Goal: Task Accomplishment & Management: Manage account settings

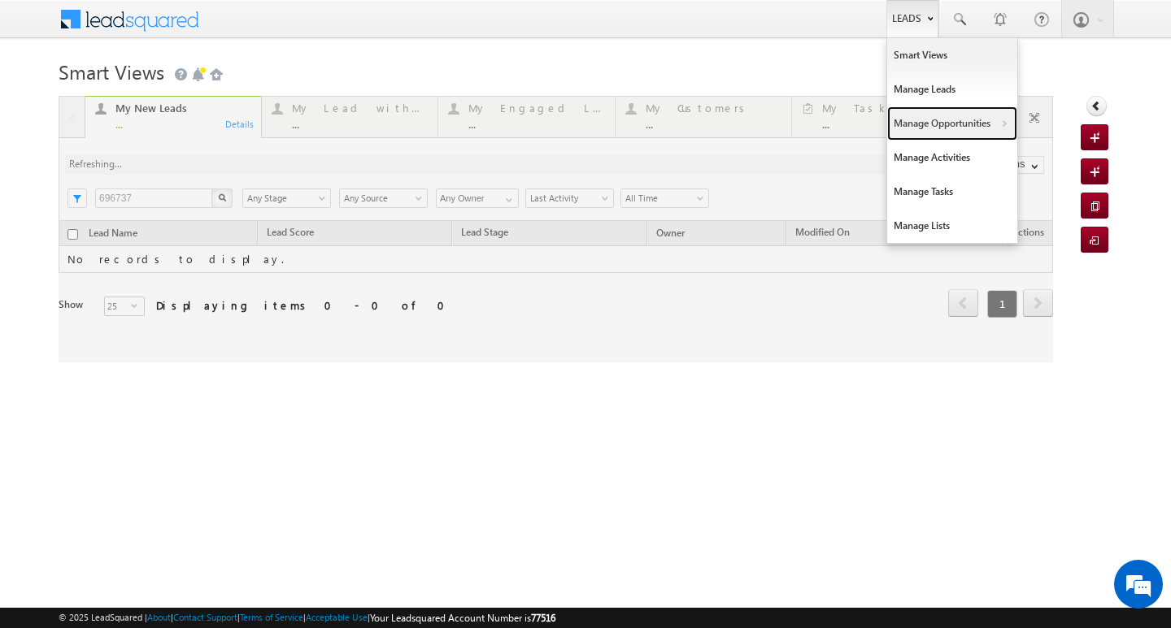
click at [946, 124] on link "Manage Opportunities" at bounding box center [952, 124] width 130 height 34
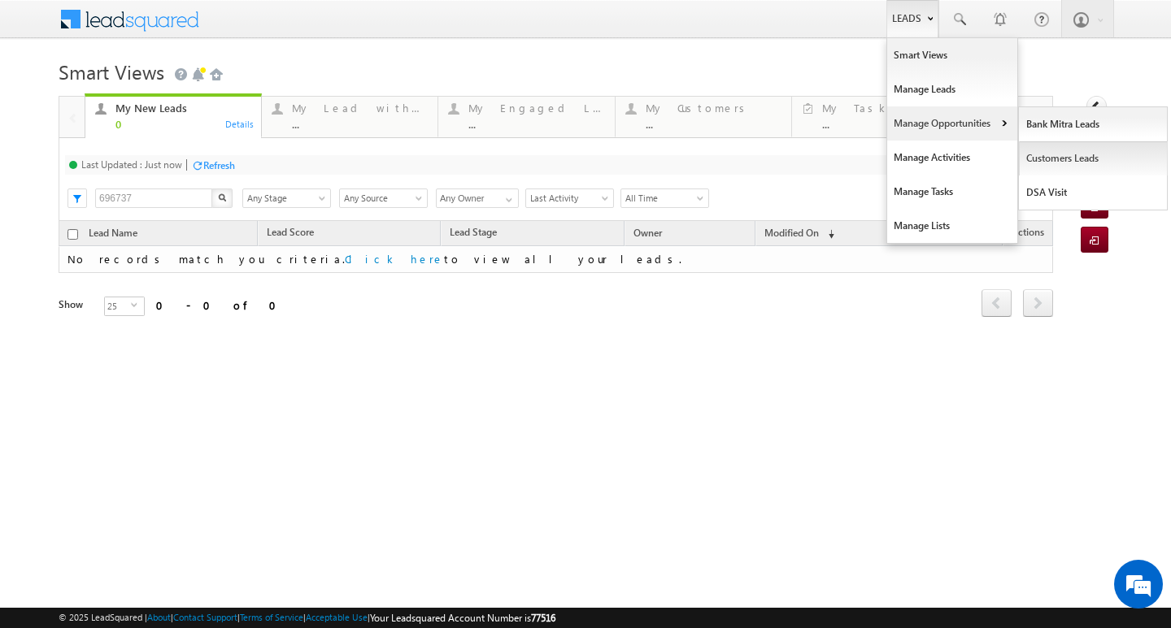
click at [1041, 154] on link "Customers Leads" at bounding box center [1093, 158] width 149 height 34
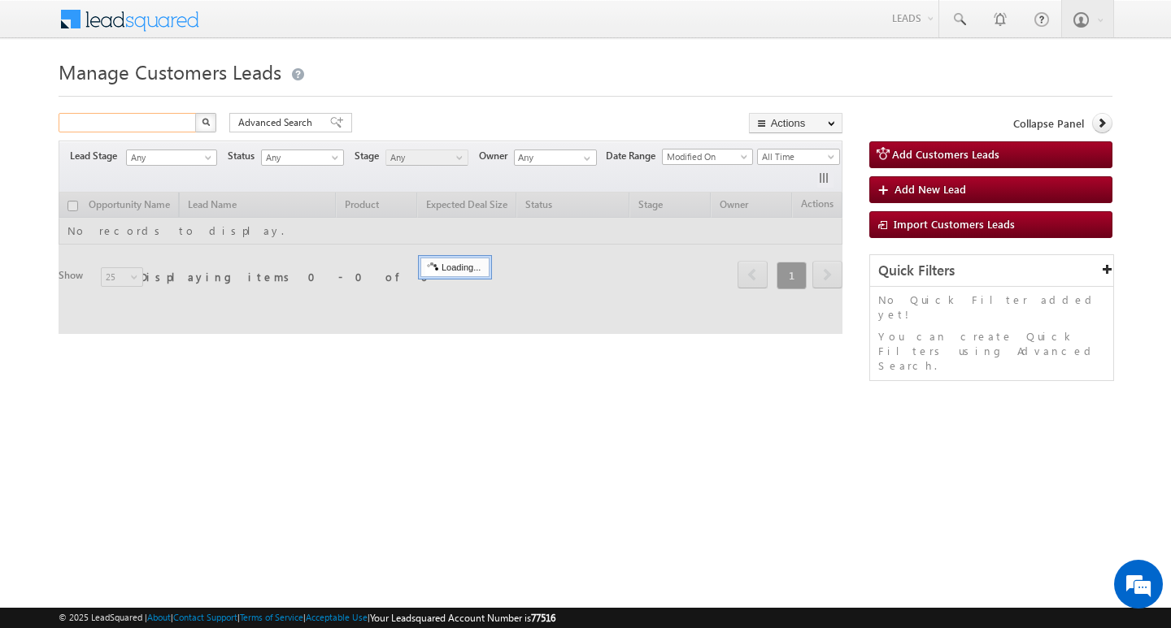
click at [159, 128] on input "text" at bounding box center [128, 123] width 139 height 20
paste input "752377"
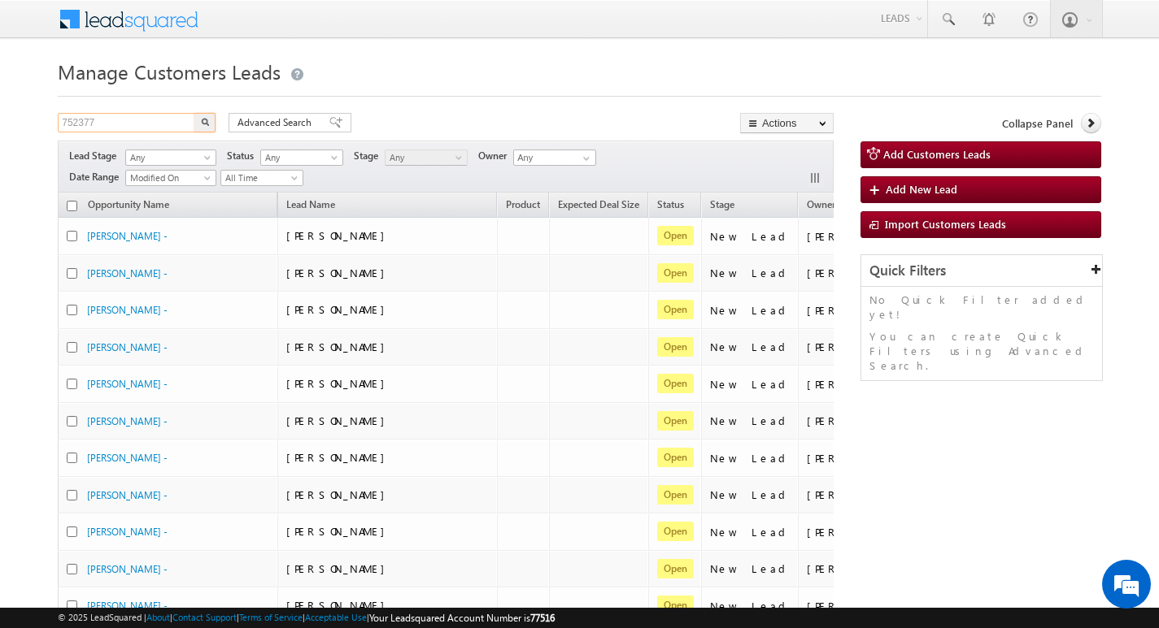
type input "752377"
click at [194, 113] on button "button" at bounding box center [204, 123] width 21 height 20
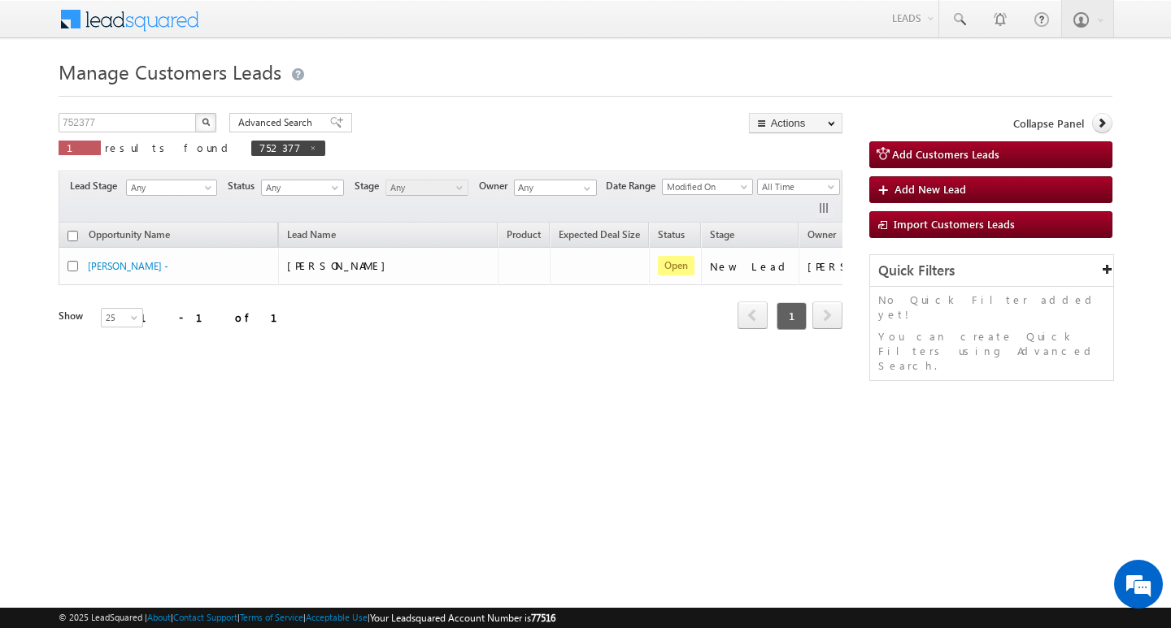
scroll to position [0, 66]
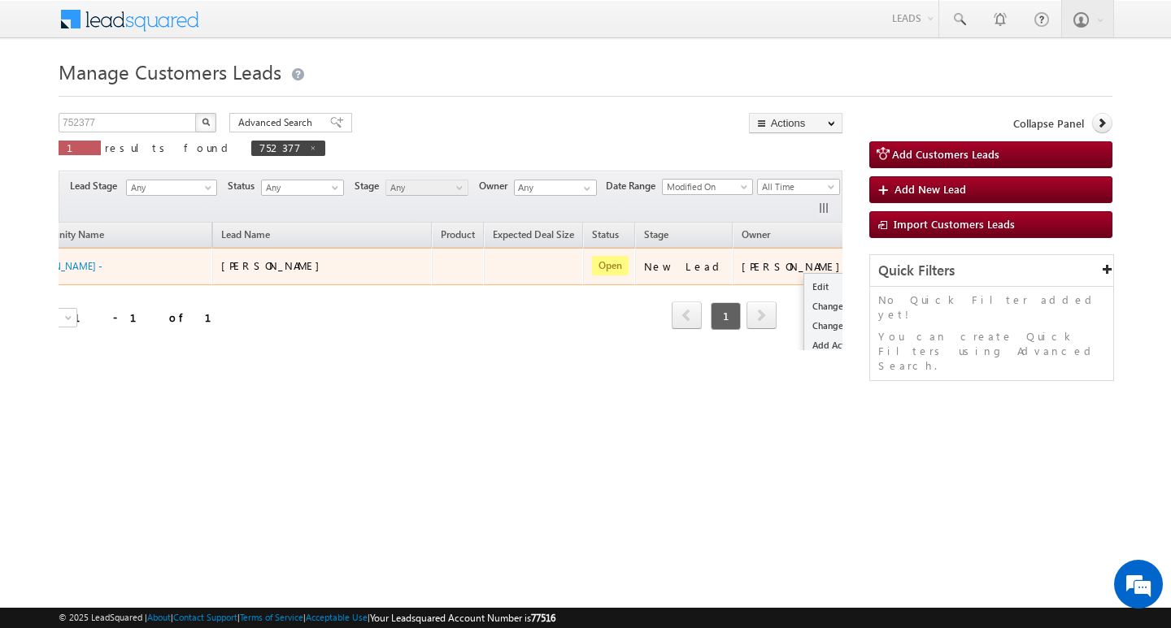
click at [868, 263] on span at bounding box center [877, 265] width 18 height 18
click at [804, 282] on link "Edit" at bounding box center [844, 287] width 81 height 20
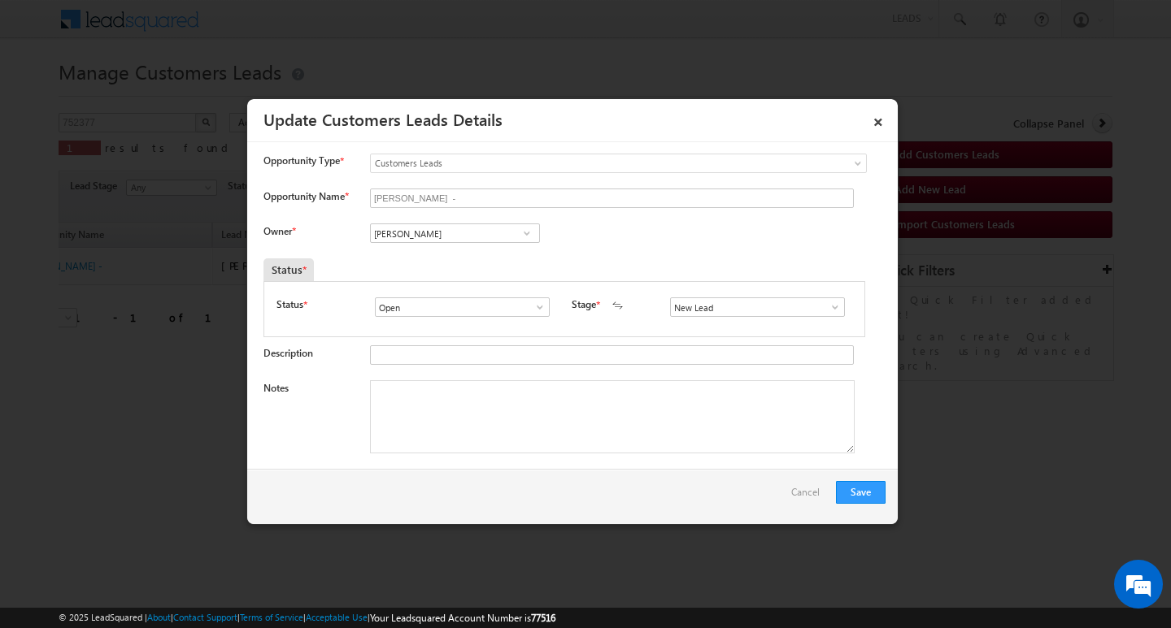
scroll to position [0, 0]
click at [562, 395] on textarea "Notes" at bounding box center [612, 416] width 485 height 73
paste textarea "752377"
type textarea "752377"
click at [562, 395] on textarea "752377" at bounding box center [612, 416] width 485 height 73
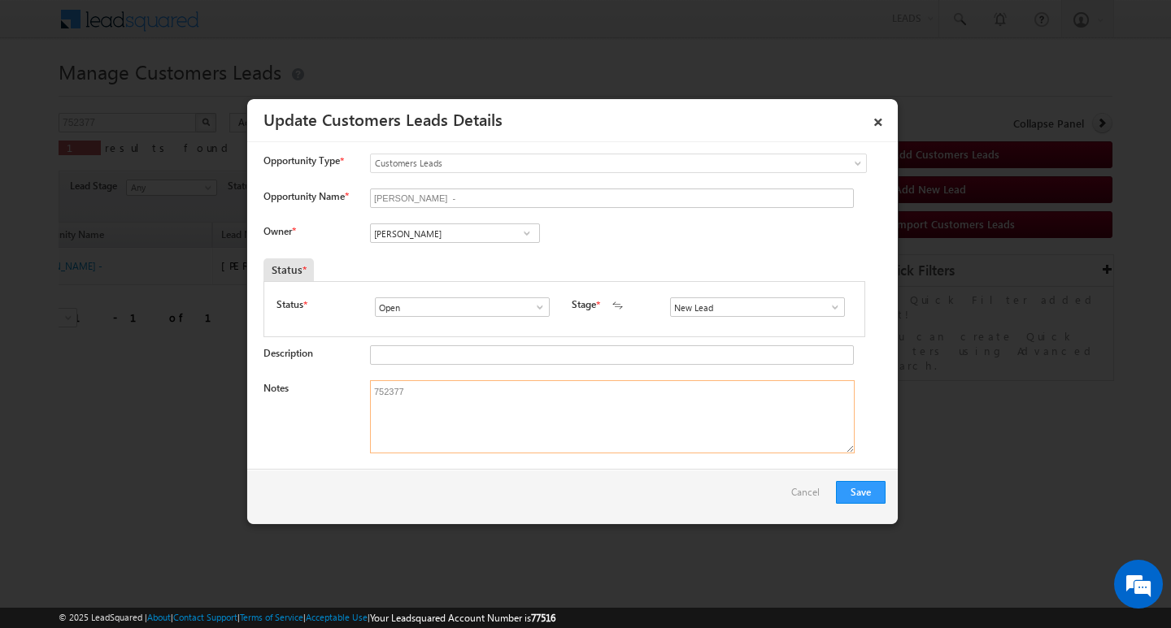
click at [562, 395] on textarea "752377" at bounding box center [612, 416] width 485 height 73
paste textarea "[PERSON_NAME] / Construction / 10 lakh / Self Employed monthly income 2.55lac /…"
type textarea "[PERSON_NAME] / Construction / 10 lakh / Self Employed monthly income 2.55lac /…"
click at [487, 238] on input "[PERSON_NAME]" at bounding box center [455, 234] width 170 height 20
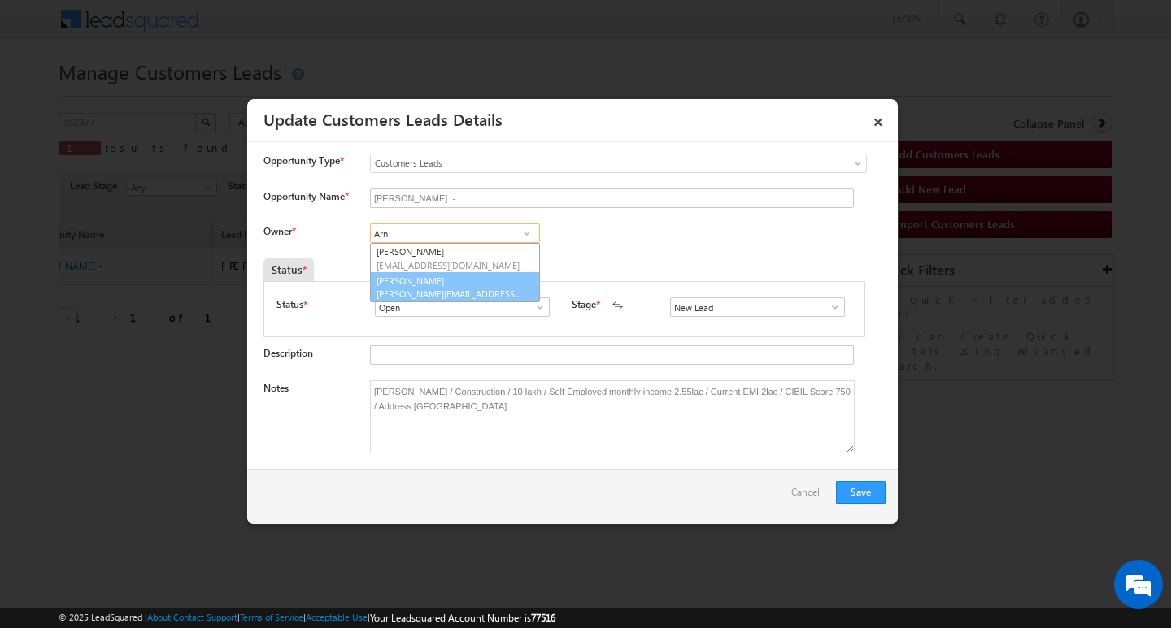
click at [467, 289] on span "[PERSON_NAME][EMAIL_ADDRESS][DOMAIN_NAME]" at bounding box center [449, 294] width 146 height 12
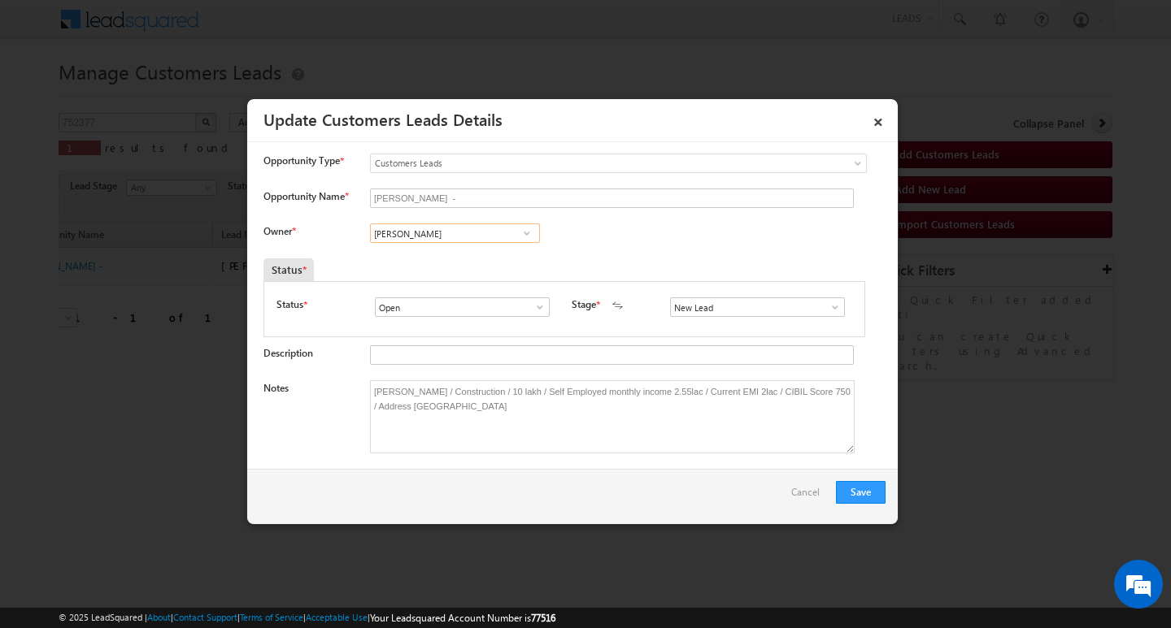
type input "[PERSON_NAME]"
click at [872, 494] on button "Save" at bounding box center [861, 492] width 50 height 23
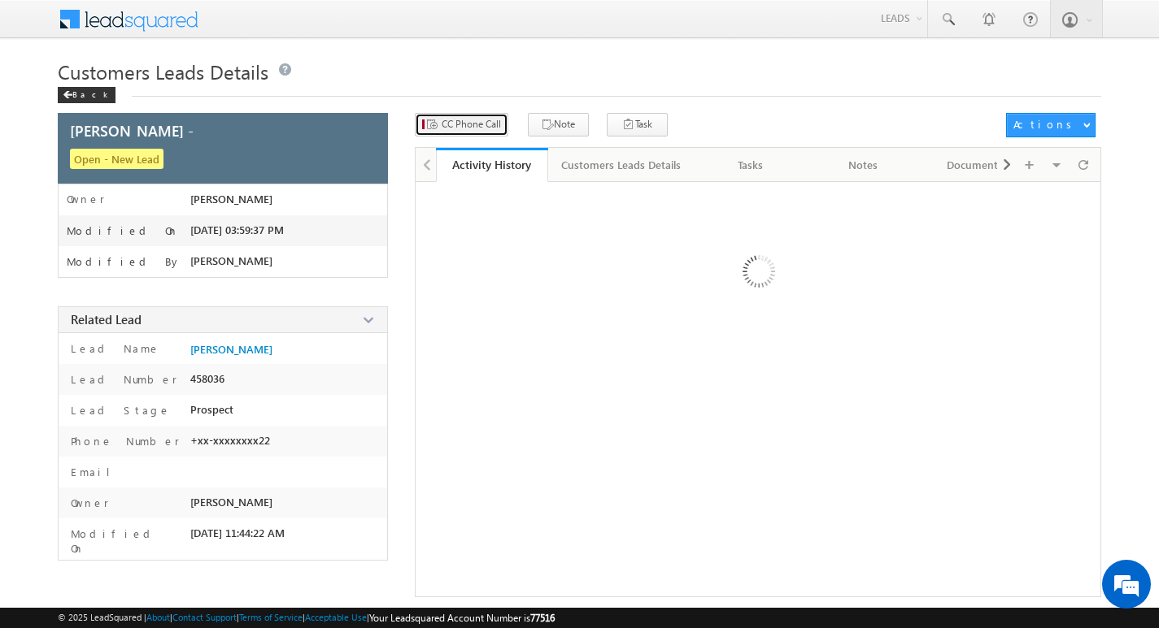
click at [471, 133] on button "CC Phone Call" at bounding box center [461, 125] width 93 height 24
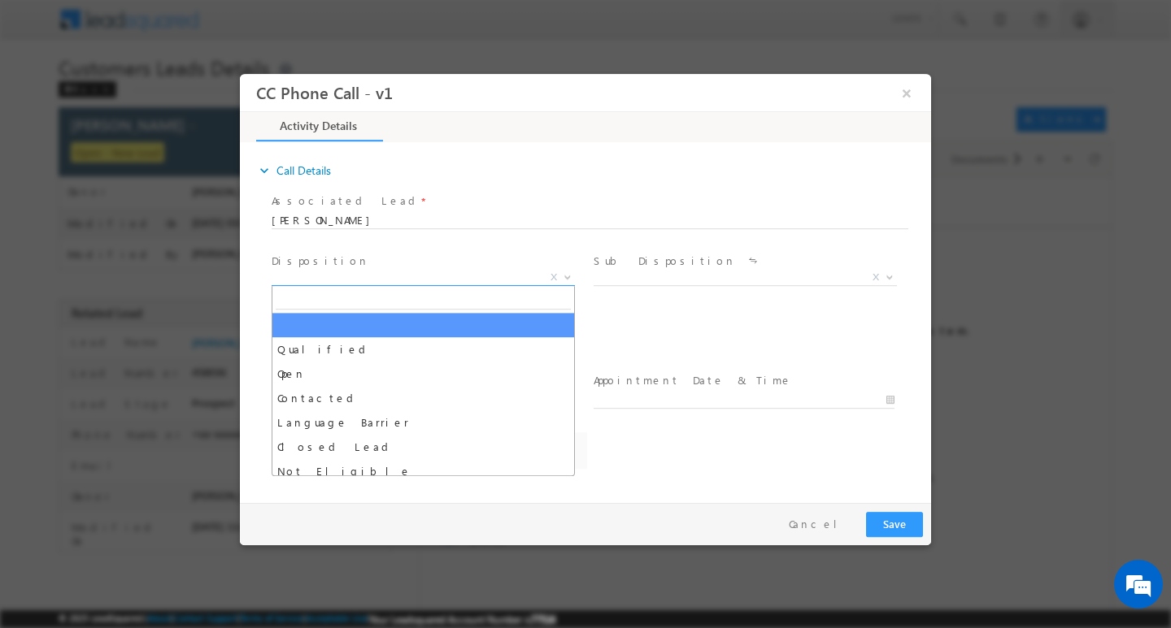
click at [417, 277] on span "X" at bounding box center [423, 277] width 303 height 16
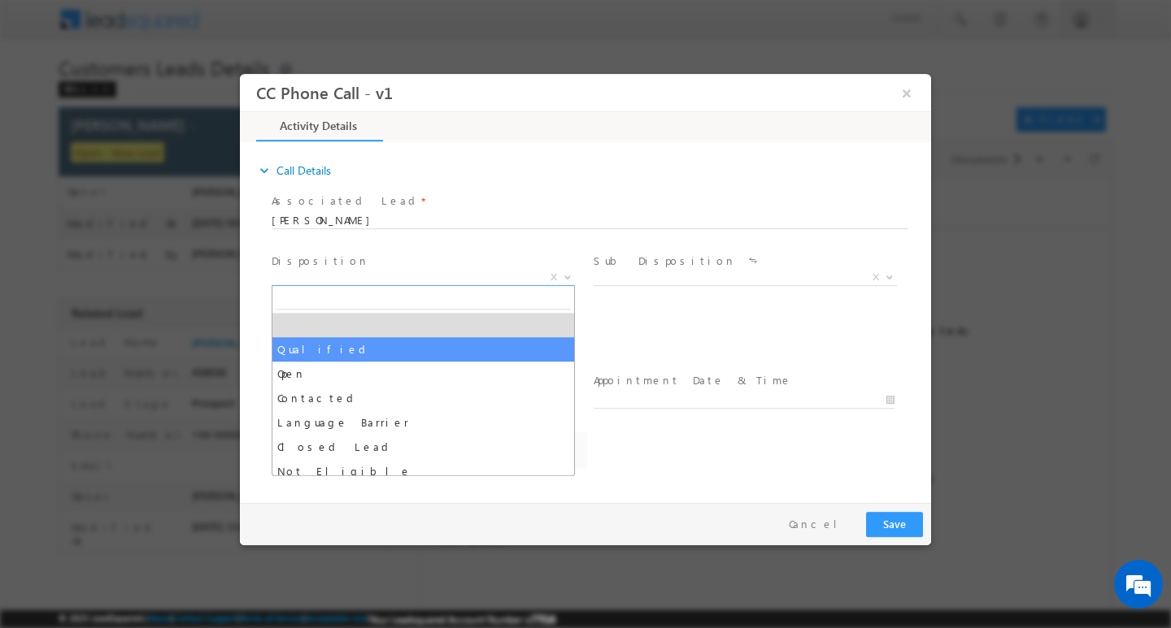
select select "Qualified"
select select "[EMAIL_ADDRESS][DOMAIN_NAME]"
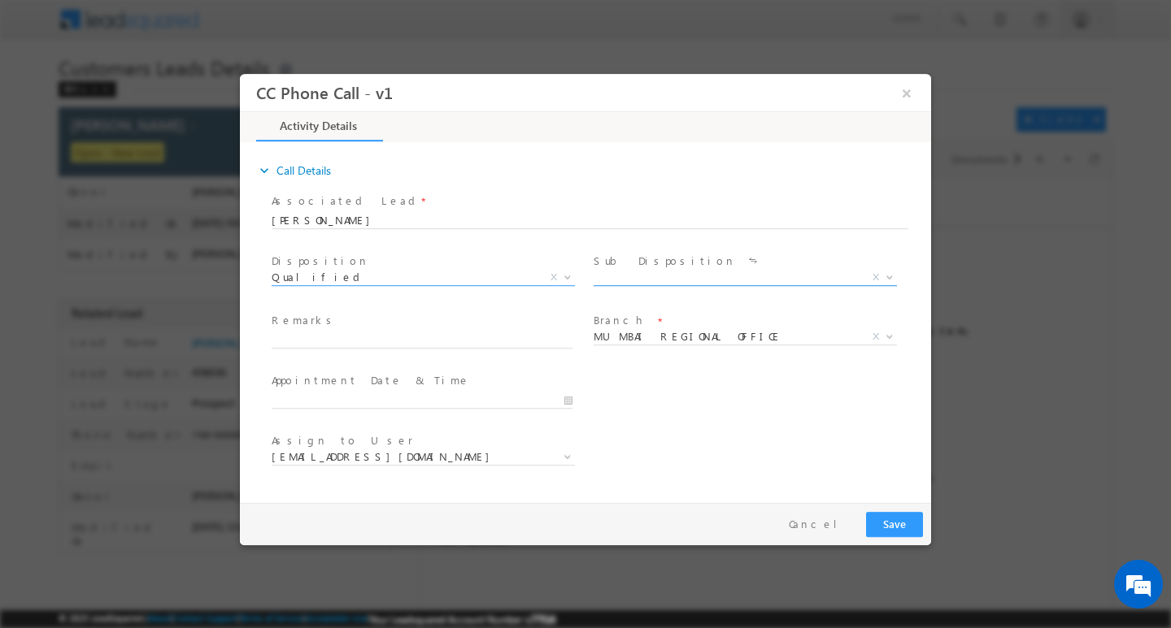
click at [627, 273] on span "X" at bounding box center [744, 277] width 303 height 16
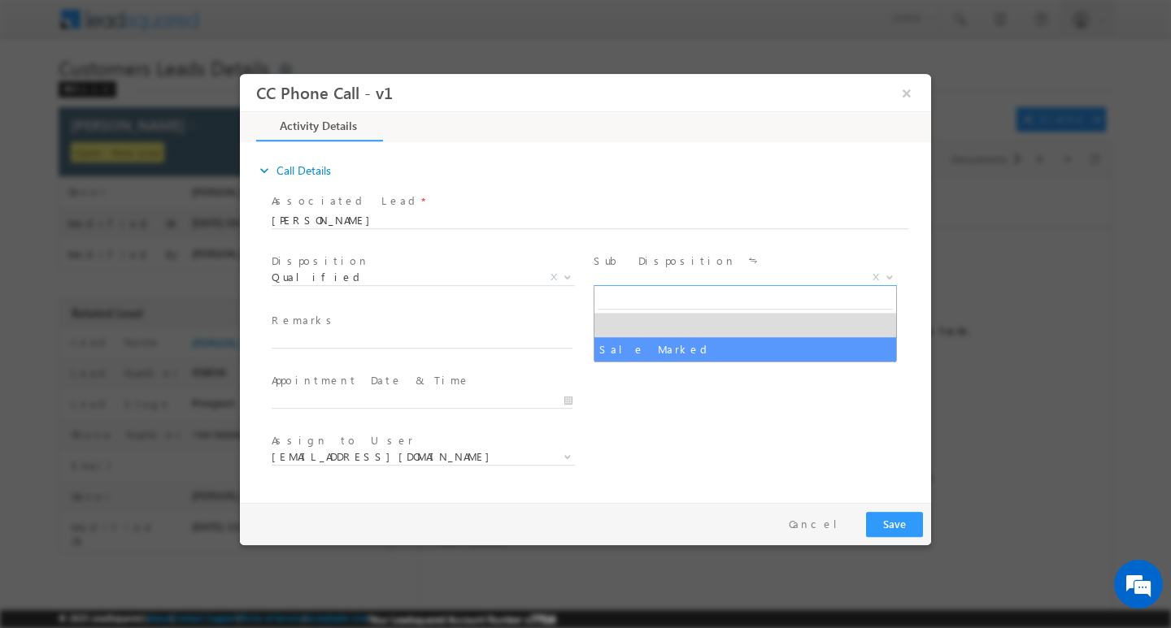
select select "Sale Marked"
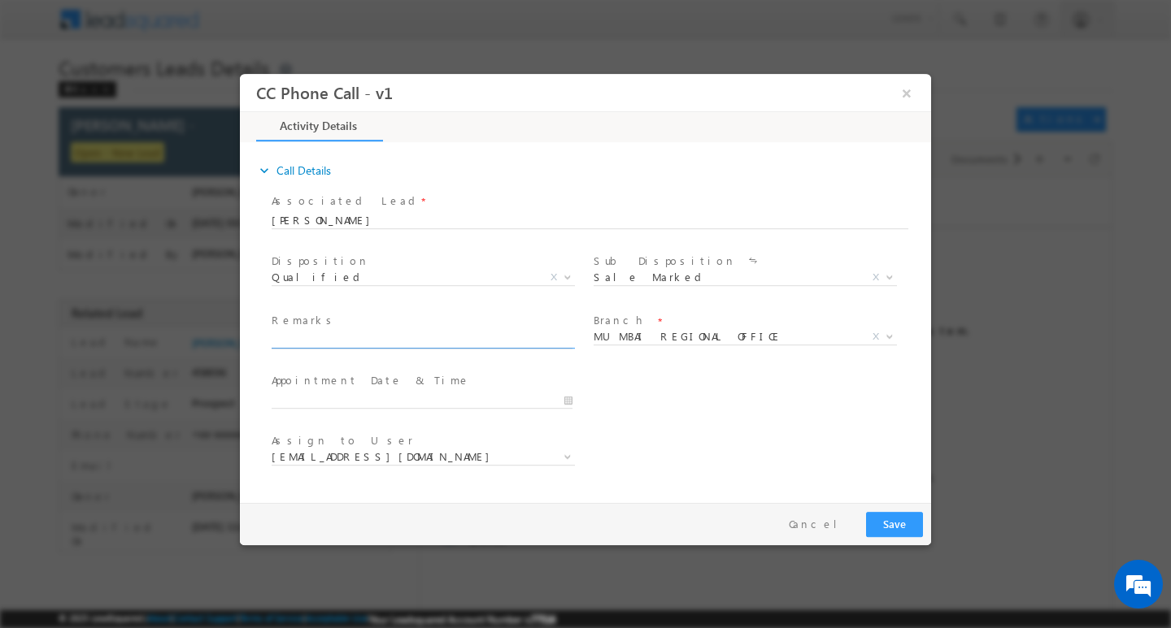
click at [515, 336] on input "text" at bounding box center [422, 340] width 301 height 16
paste input "[PERSON_NAME] / Construction / 10 lakh / Self Employed monthly income 2.55lac /…"
click at [515, 336] on input "[PERSON_NAME] / Construction / 10 lakh / Self Employed monthly income 2.55lac /…" at bounding box center [422, 340] width 301 height 16
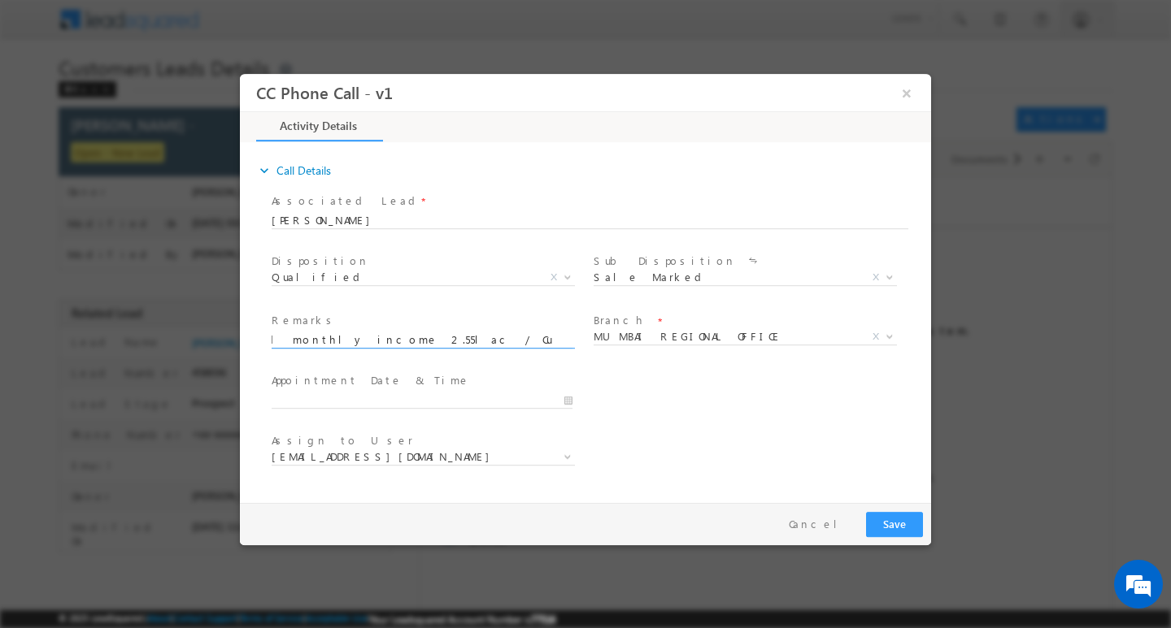
type input "[PERSON_NAME] / Construction / 10 lakh / Self Employed monthly income 2.55lac /…"
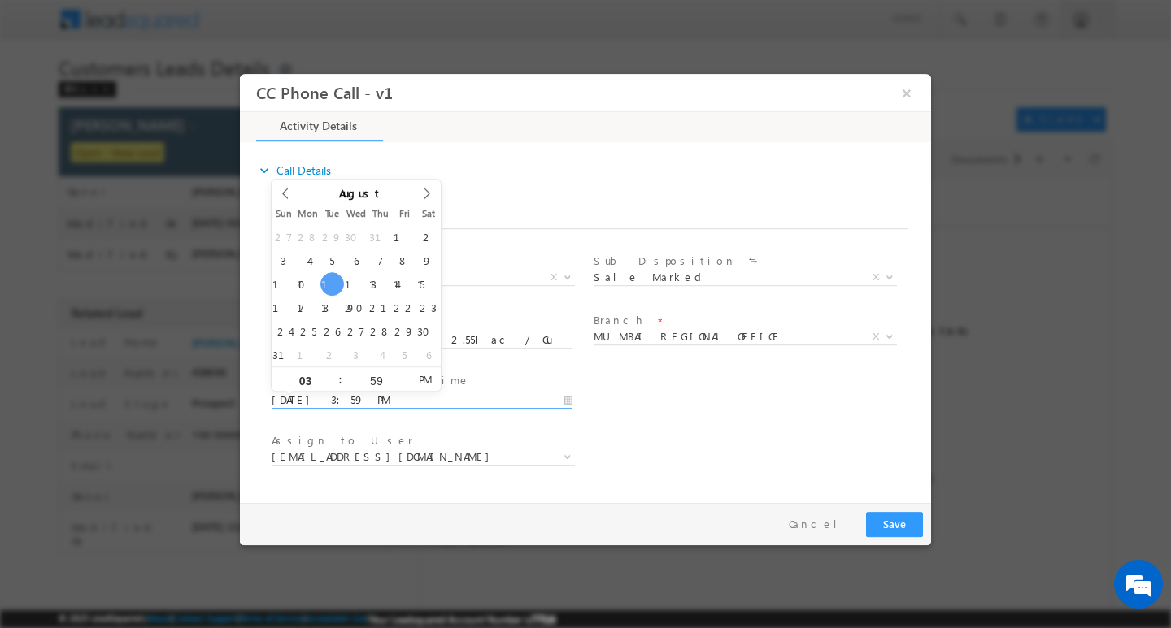
scroll to position [0, 0]
click at [447, 406] on input "[DATE] 3:59 PM" at bounding box center [422, 400] width 301 height 16
type input "[DATE] 4:59 PM"
type input "04"
click at [329, 375] on span at bounding box center [333, 373] width 11 height 12
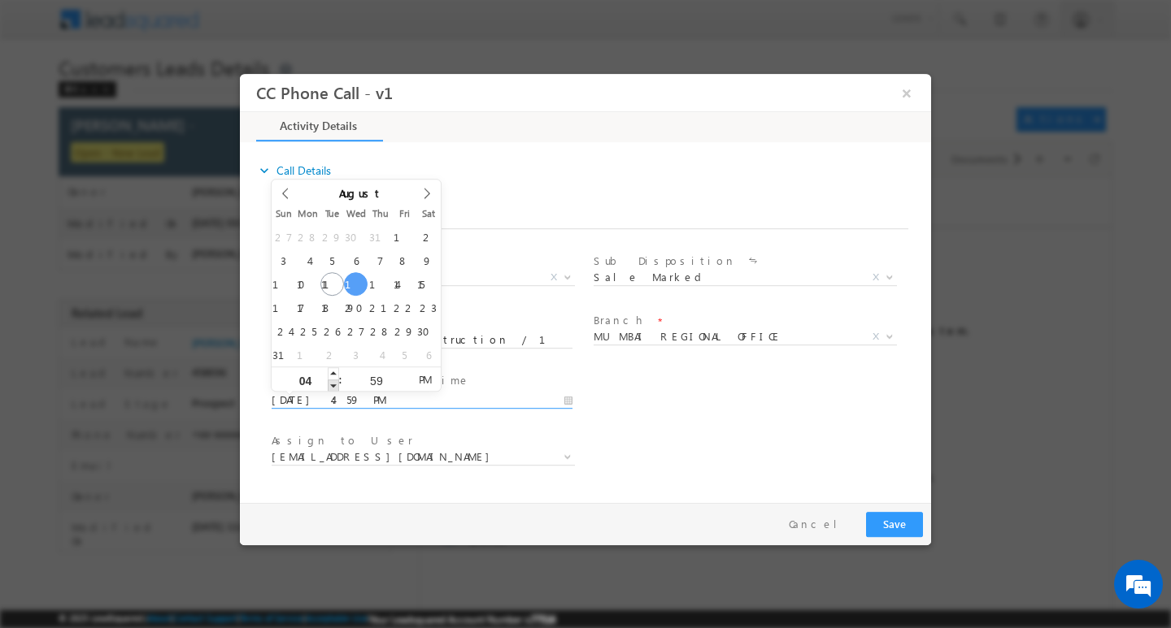
type input "[DATE] 3:59 PM"
type input "03"
click at [330, 385] on span at bounding box center [333, 385] width 11 height 12
type input "[DATE] 3:00 PM"
type input "00"
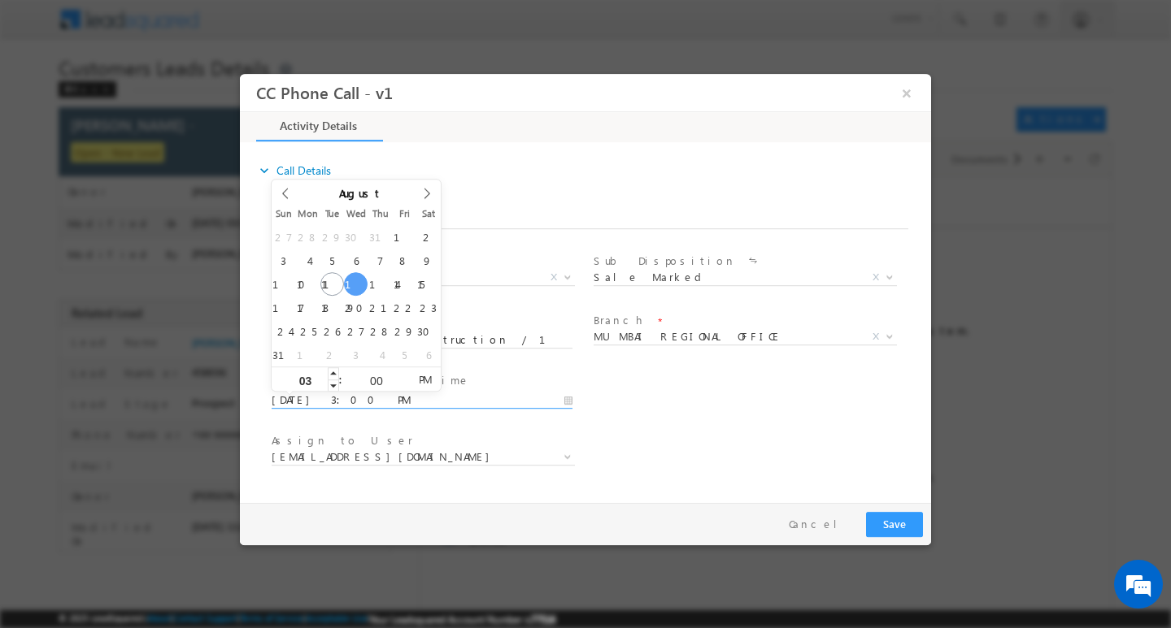
click at [312, 381] on input "03" at bounding box center [305, 380] width 67 height 11
type input "[DATE] 2:00 PM"
type input "02"
click at [329, 381] on span at bounding box center [333, 385] width 11 height 12
type input "[DATE] 3:00 PM"
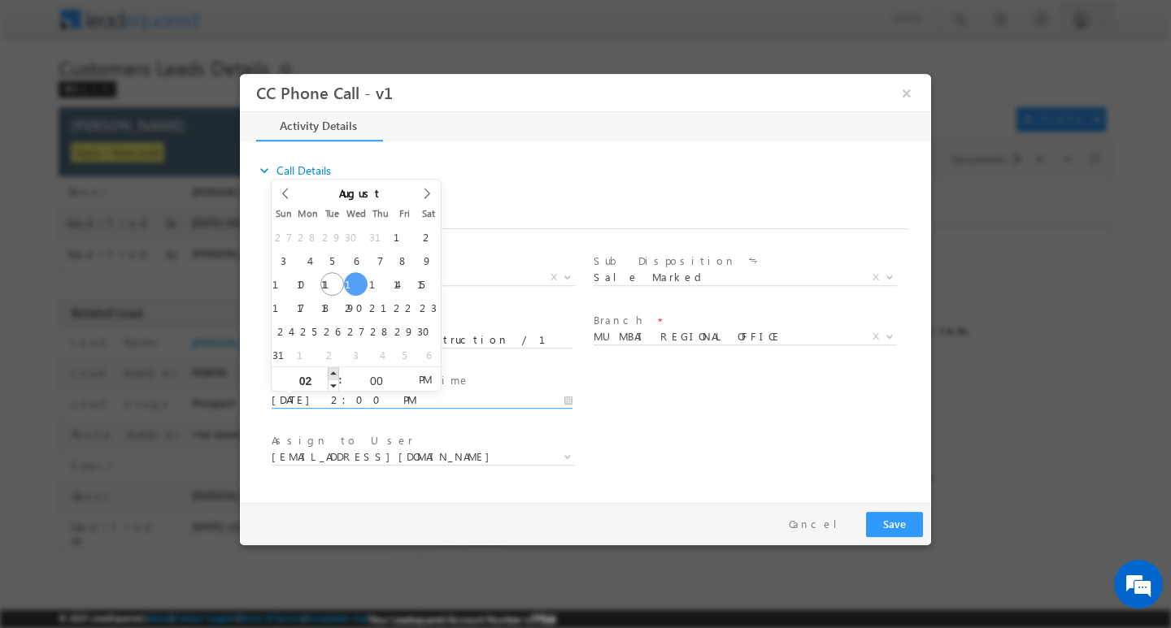
type input "03"
click at [332, 369] on span at bounding box center [333, 373] width 11 height 12
type input "[DATE] 4:00 PM"
type input "04"
click at [332, 369] on span at bounding box center [333, 373] width 11 height 12
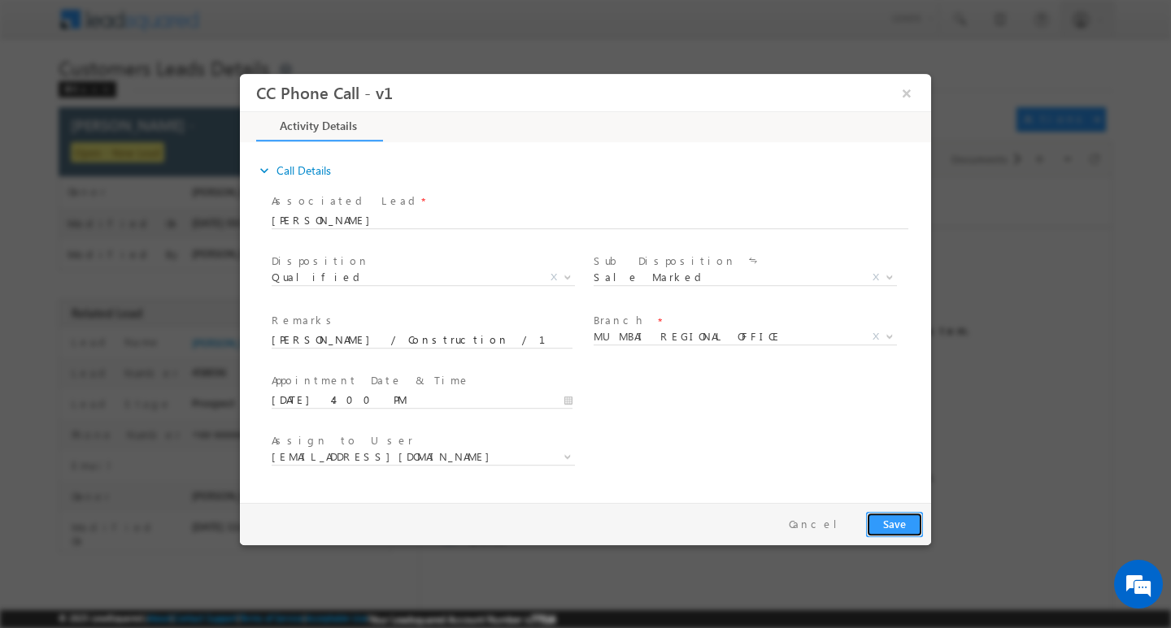
drag, startPoint x: 910, startPoint y: 534, endPoint x: 774, endPoint y: 344, distance: 233.7
click at [774, 344] on div "CC Phone Call - v1 × Activity Details 0% Completed" at bounding box center [585, 284] width 691 height 422
click at [774, 344] on span "MUMBAI REGIONAL OFFICE CMS DEFAULT BRANCH Beawar Ratlam [GEOGRAPHIC_DATA] Pali …" at bounding box center [750, 340] width 315 height 20
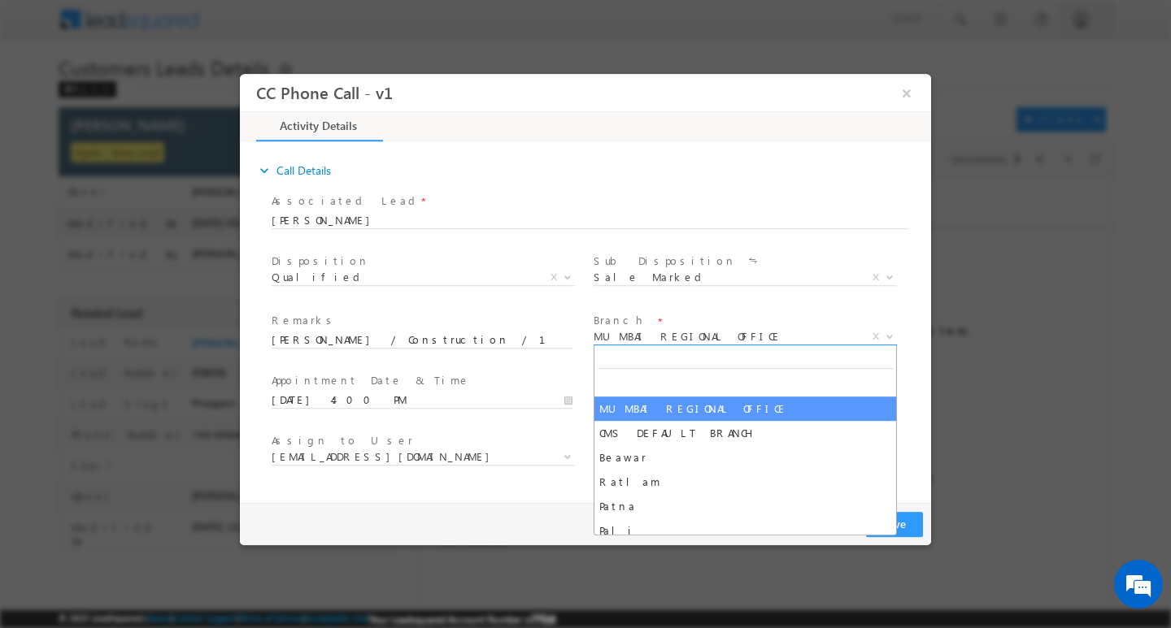
click at [774, 334] on span "MUMBAI REGIONAL OFFICE" at bounding box center [725, 335] width 264 height 15
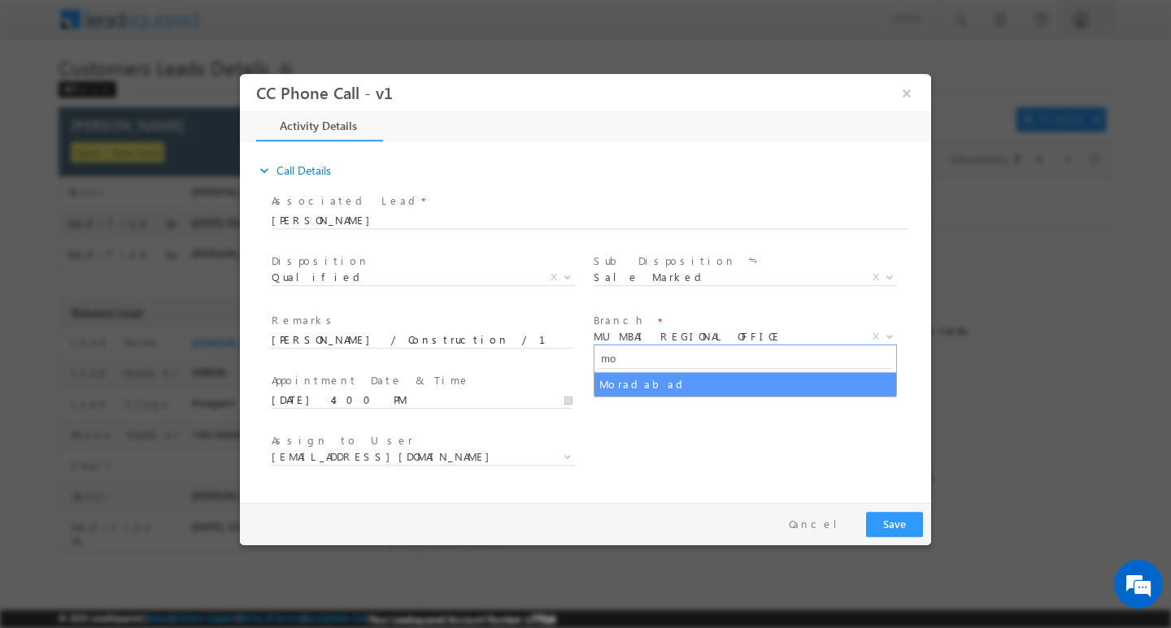
type input "mo"
select select "Moradabad"
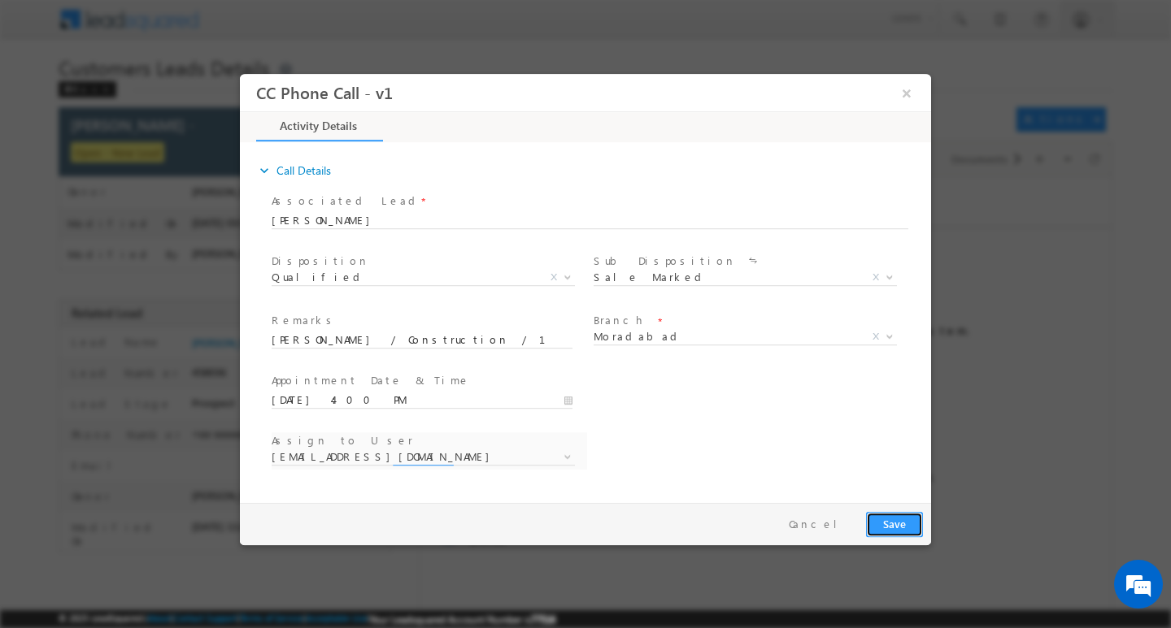
click at [889, 529] on button "Save" at bounding box center [894, 523] width 57 height 25
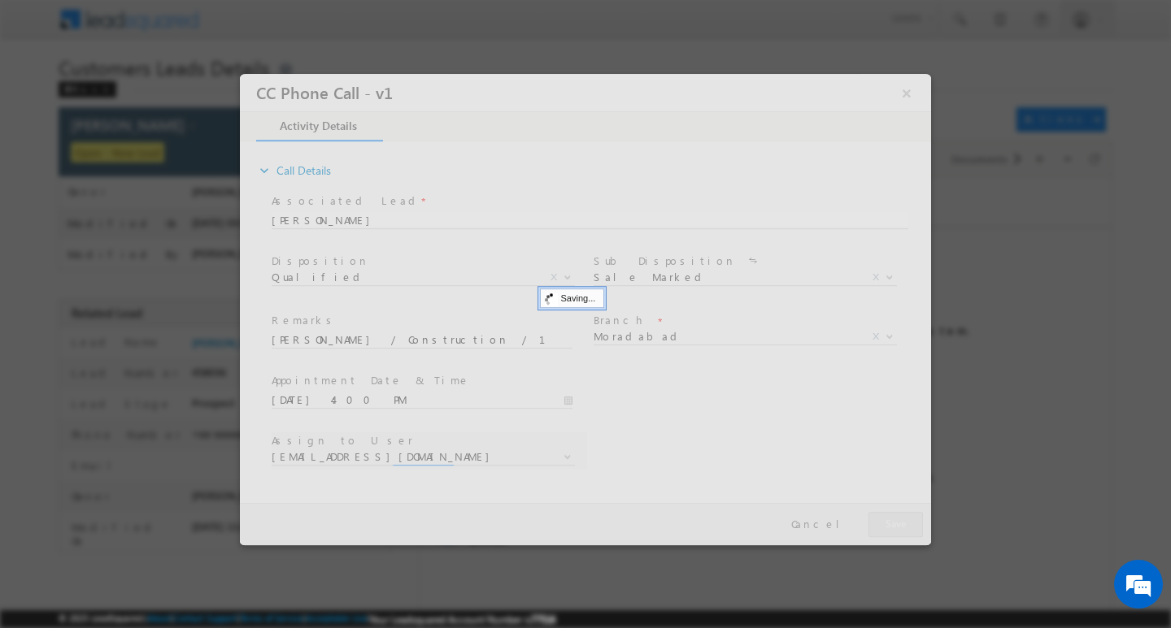
select select "[EMAIL_ADDRESS][DOMAIN_NAME]"
